Goal: Find specific page/section: Find specific page/section

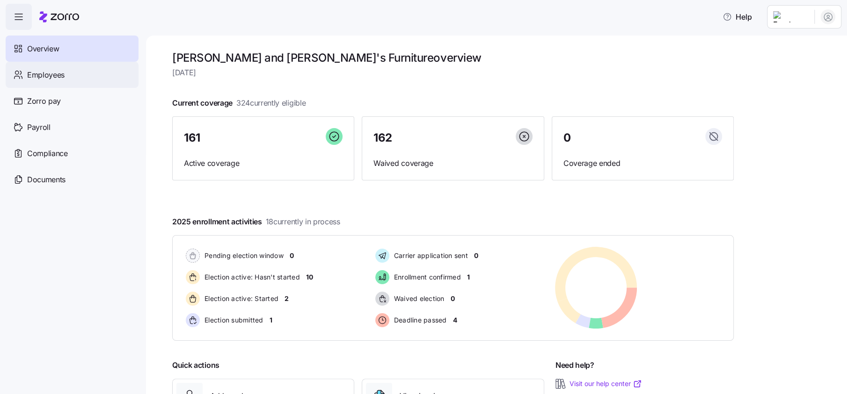
click at [51, 72] on span "Employees" at bounding box center [45, 75] width 37 height 12
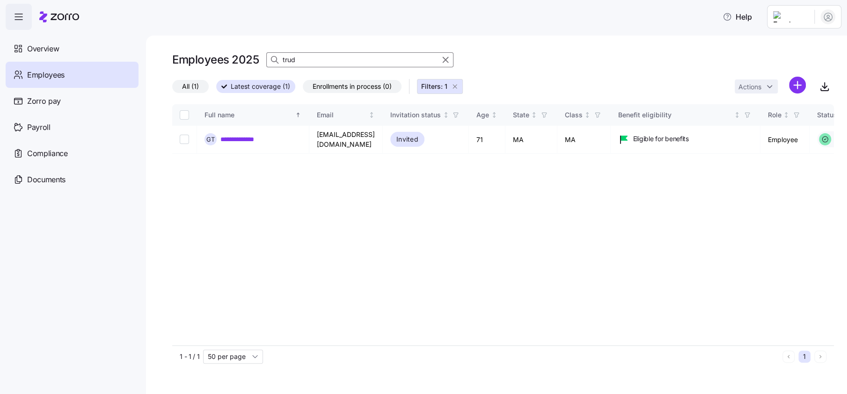
click at [299, 59] on input "trud" at bounding box center [359, 59] width 187 height 15
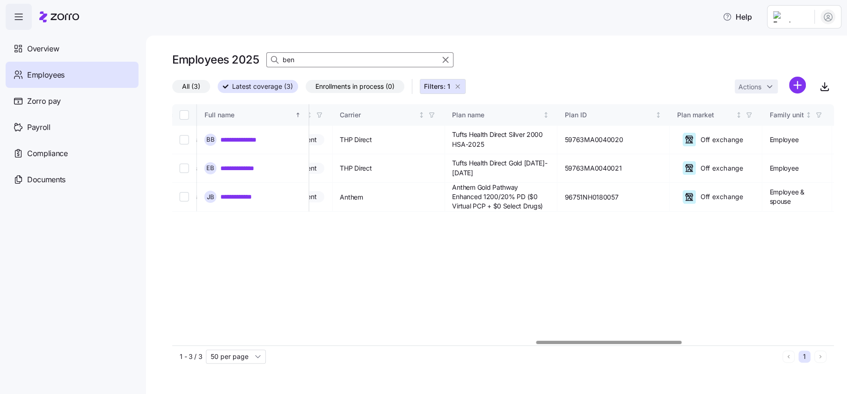
scroll to position [0, 1673]
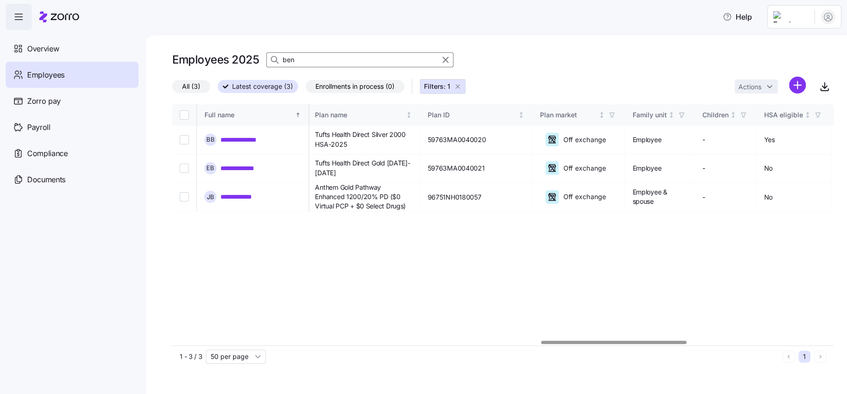
click at [613, 346] on div at bounding box center [502, 343] width 661 height 6
click at [360, 58] on input "ben" at bounding box center [359, 59] width 187 height 15
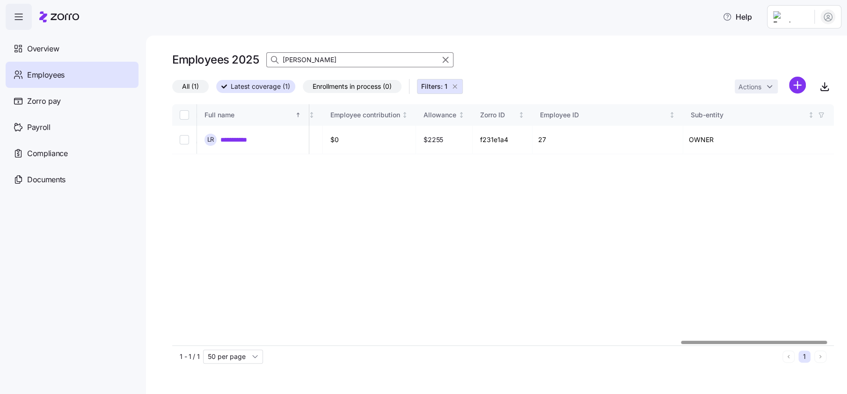
scroll to position [0, 2331]
click at [801, 341] on div at bounding box center [760, 342] width 146 height 3
click at [758, 346] on div at bounding box center [502, 343] width 661 height 6
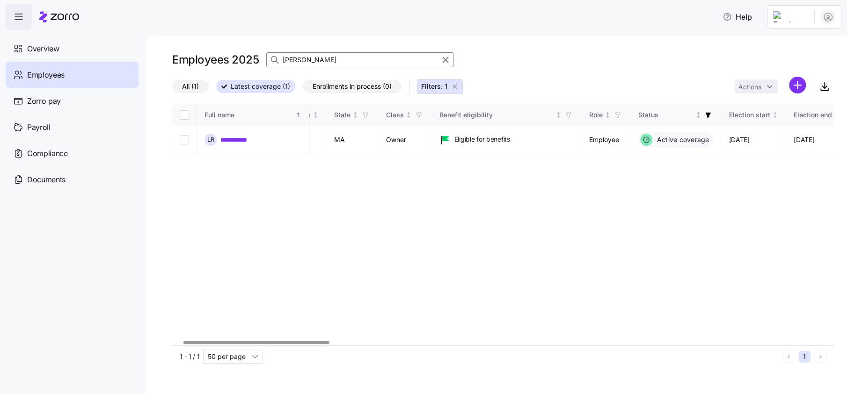
scroll to position [0, 0]
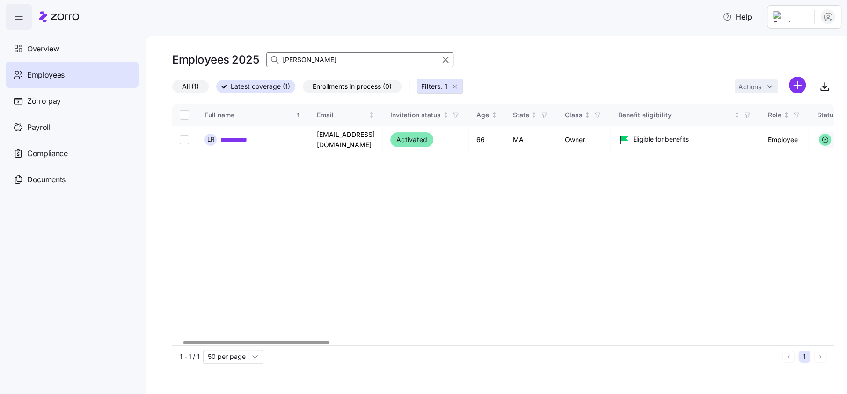
click at [218, 344] on div at bounding box center [256, 342] width 146 height 3
type input "[PERSON_NAME]"
drag, startPoint x: 44, startPoint y: 46, endPoint x: 47, endPoint y: 34, distance: 12.7
click at [44, 46] on span "Overview" at bounding box center [43, 49] width 32 height 12
